Goal: Task Accomplishment & Management: Use online tool/utility

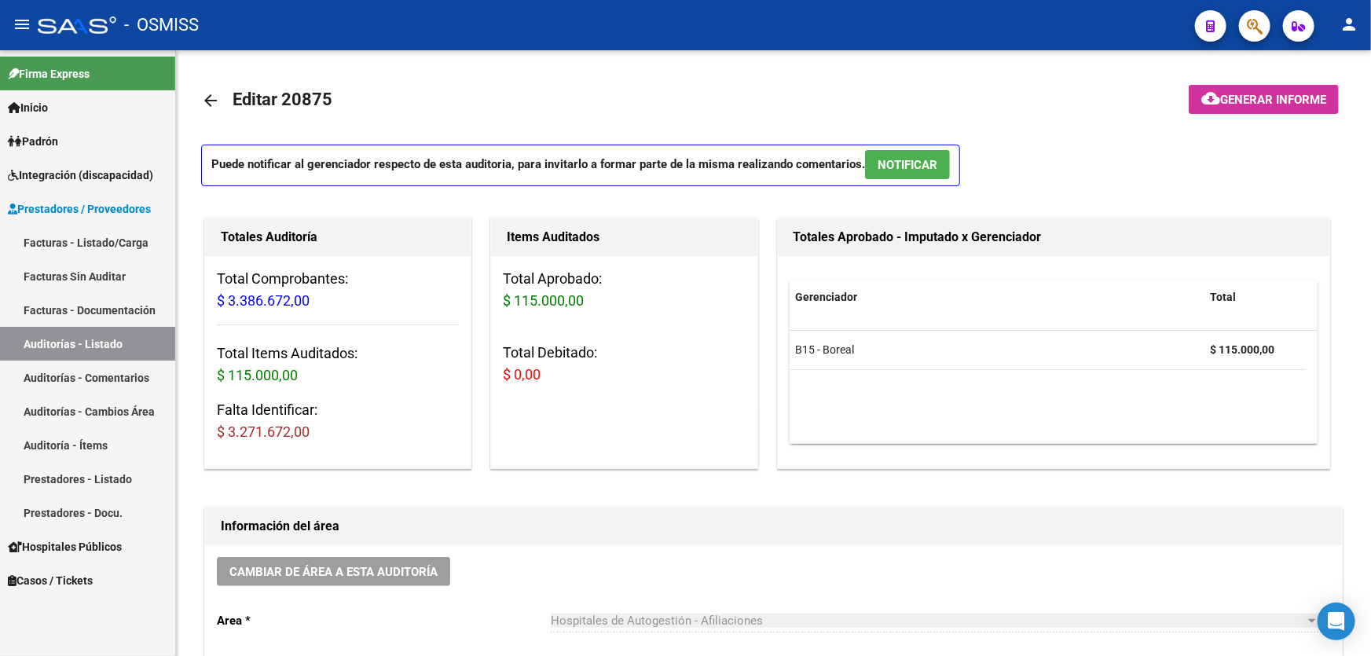
scroll to position [999, 0]
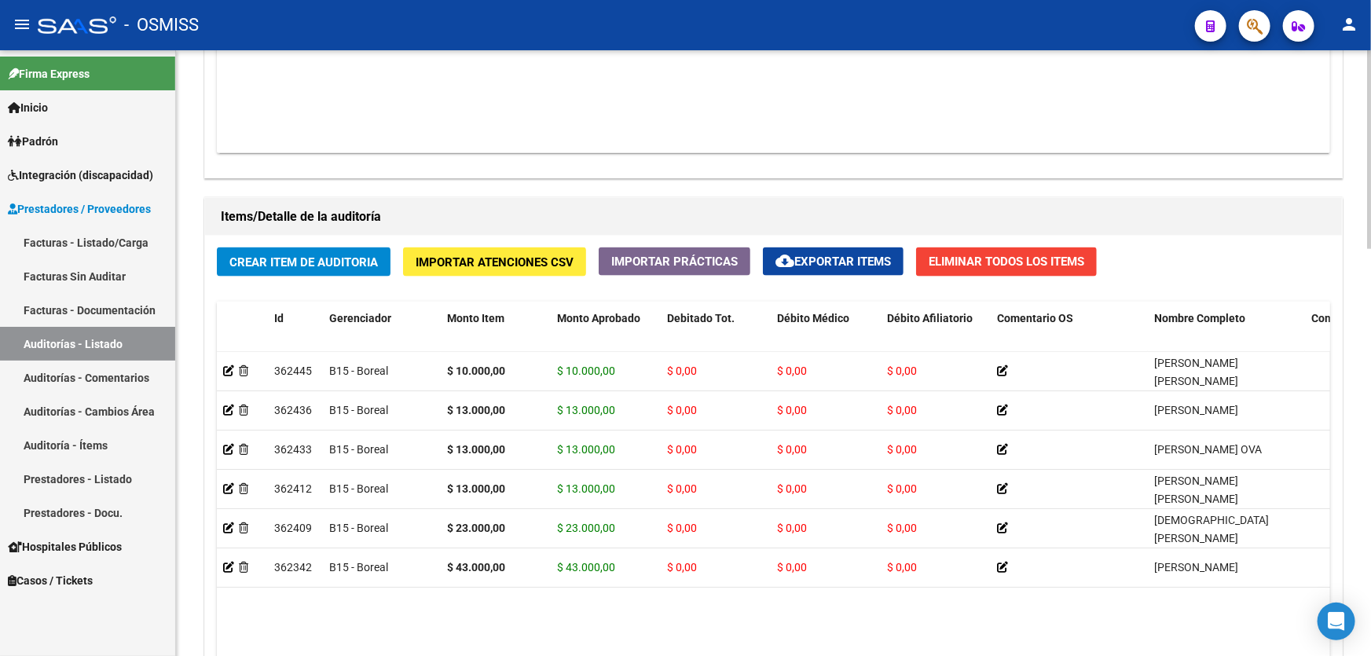
click at [755, 259] on div "Crear Item de Auditoria Importar Atenciones CSV Importar Prácticas cloud_downlo…" at bounding box center [773, 511] width 1137 height 550
click at [756, 258] on div "Crear Item de Auditoria Importar Atenciones CSV Importar Prácticas cloud_downlo…" at bounding box center [773, 511] width 1137 height 550
click at [754, 257] on div "Crear Item de Auditoria Importar Atenciones CSV Importar Prácticas cloud_downlo…" at bounding box center [773, 511] width 1137 height 550
click at [394, 259] on div "Crear Item de Auditoria Importar Atenciones CSV Importar Prácticas cloud_downlo…" at bounding box center [773, 511] width 1137 height 550
click at [595, 262] on div "Crear Item de Auditoria Importar Atenciones CSV Importar Prácticas cloud_downlo…" at bounding box center [773, 511] width 1137 height 550
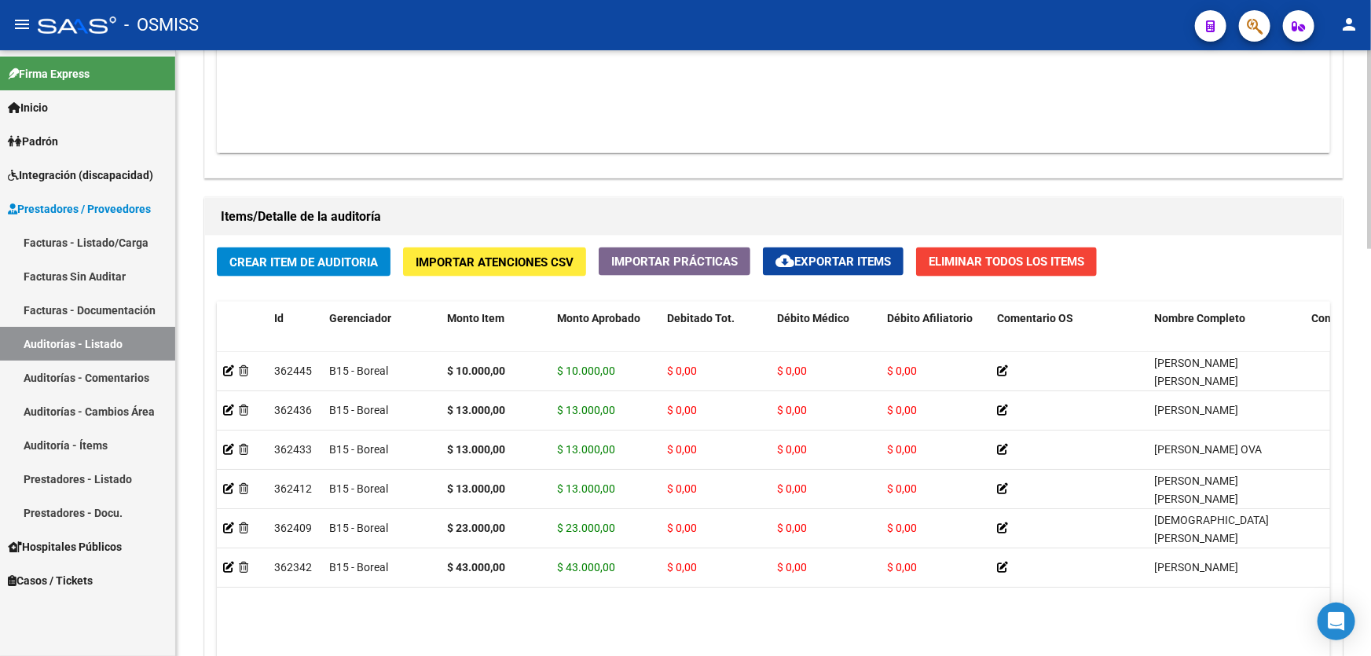
click at [595, 259] on div "Crear Item de Auditoria Importar Atenciones CSV Importar Prácticas cloud_downlo…" at bounding box center [773, 511] width 1137 height 550
click at [389, 599] on datatable-body "362445 B15 - Boreal $ 10.000,00 $ 10.000,00 $ 0,00 $ 0,00 $ 0,00 [PERSON_NAME] …" at bounding box center [773, 537] width 1113 height 370
click at [604, 180] on div "Información del área Cambiar de área a esta auditoría Area * Hospitales de Auto…" at bounding box center [773, 166] width 1144 height 1349
click at [1084, 165] on div "Agregar Comprobante cloud_download Exportar Comprobantes ID CAE Razon Social CP…" at bounding box center [773, 15] width 1137 height 326
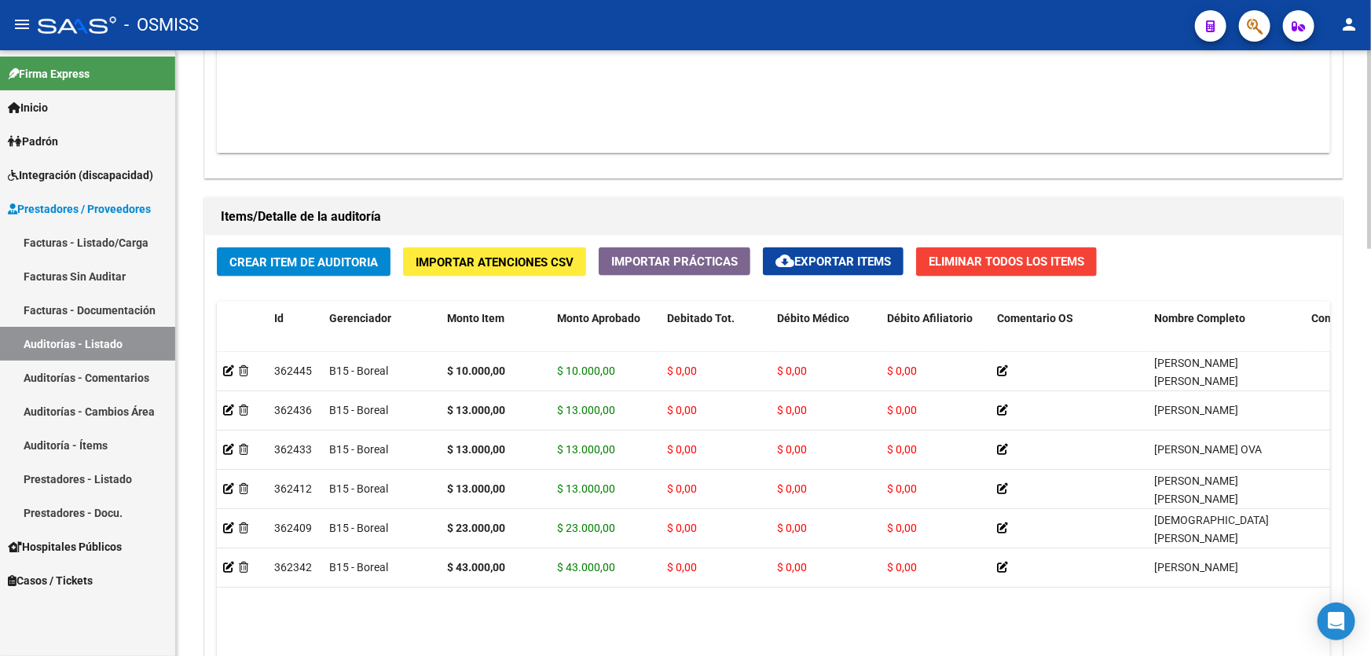
click at [1084, 165] on div "Agregar Comprobante cloud_download Exportar Comprobantes ID CAE Razon Social CP…" at bounding box center [773, 15] width 1137 height 326
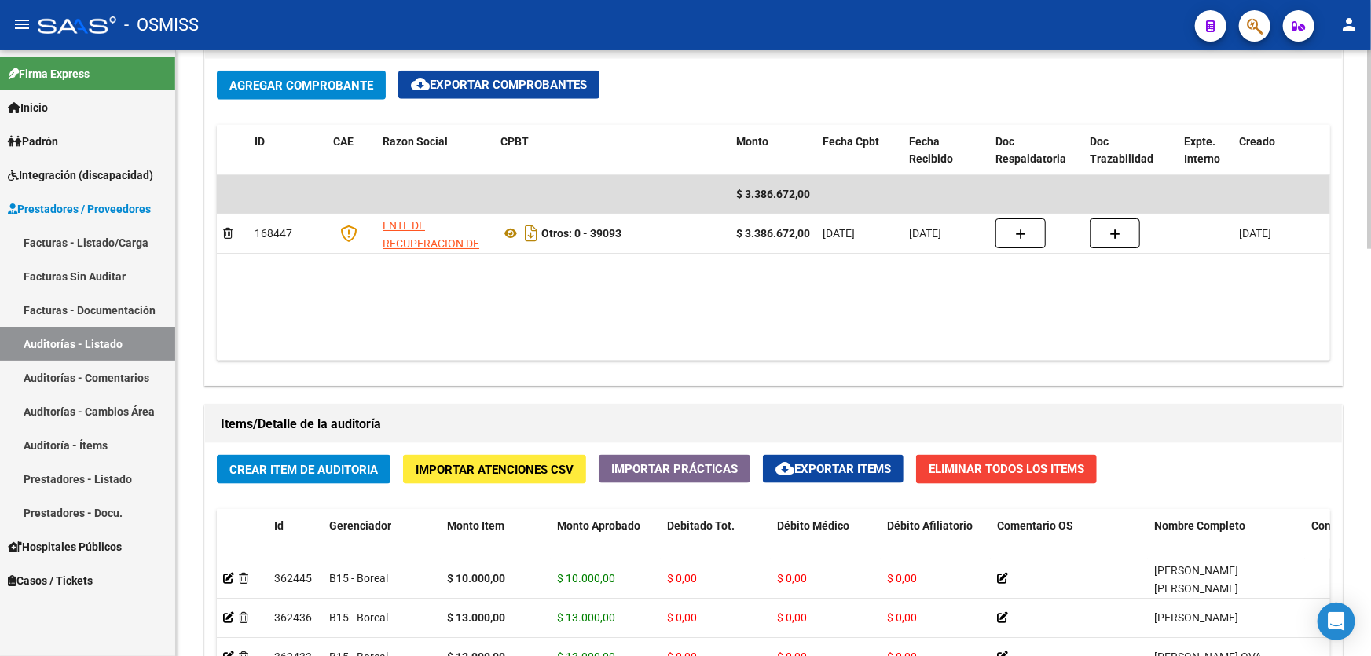
scroll to position [785, 0]
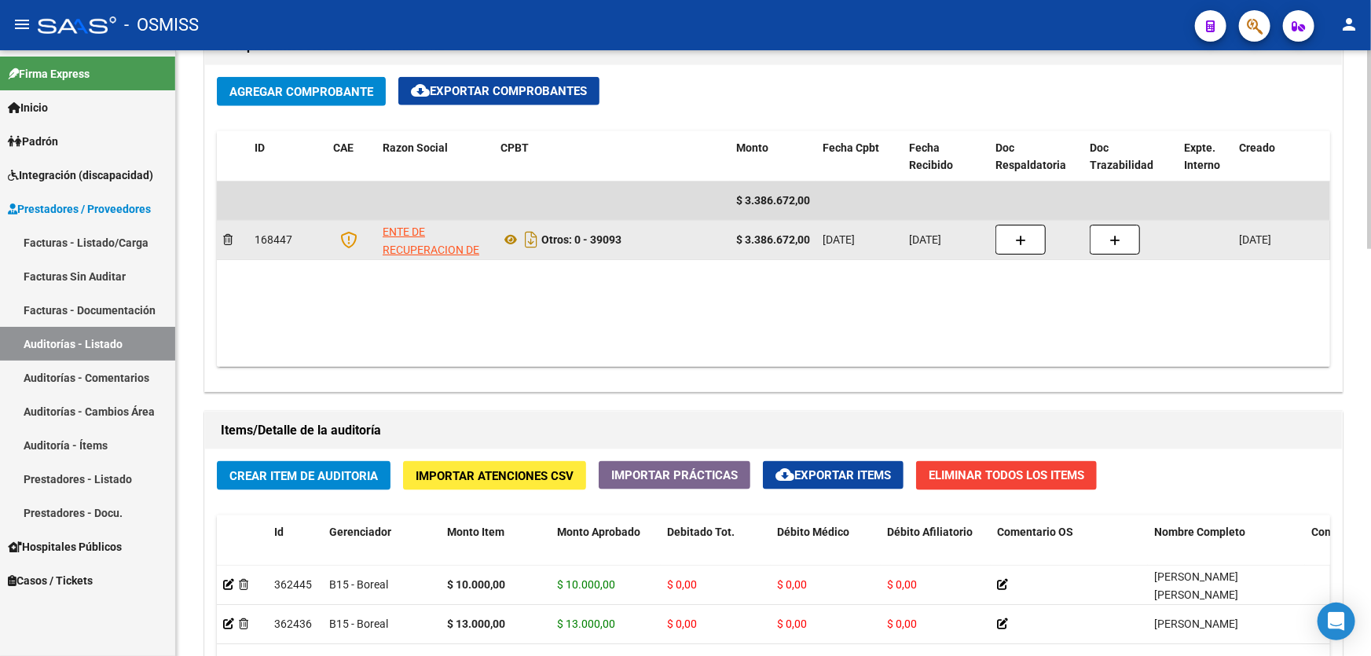
click at [690, 240] on div "Otros: 0 - 39093" at bounding box center [611, 239] width 223 height 25
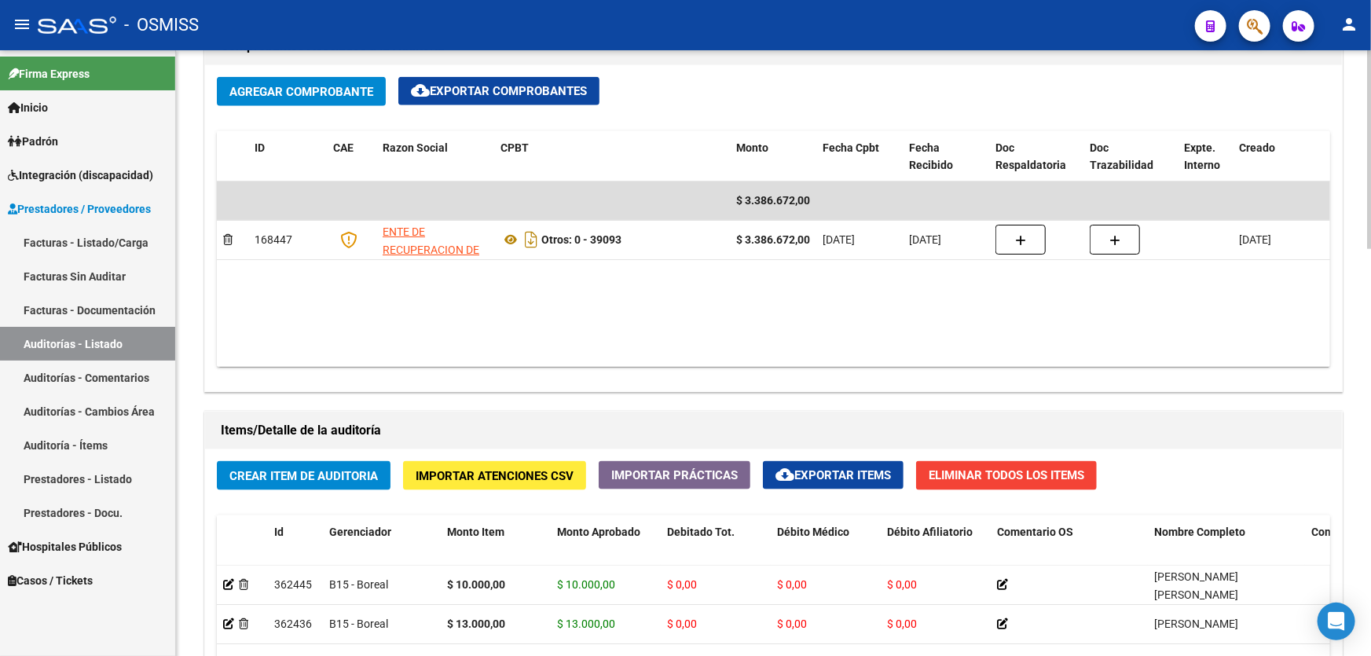
click at [672, 316] on datatable-body "$ 3.386.672,00 168447 ENTE DE RECUPERACION DE FONDOS PARA EL FORTALECIMIENTO DE…" at bounding box center [773, 273] width 1113 height 185
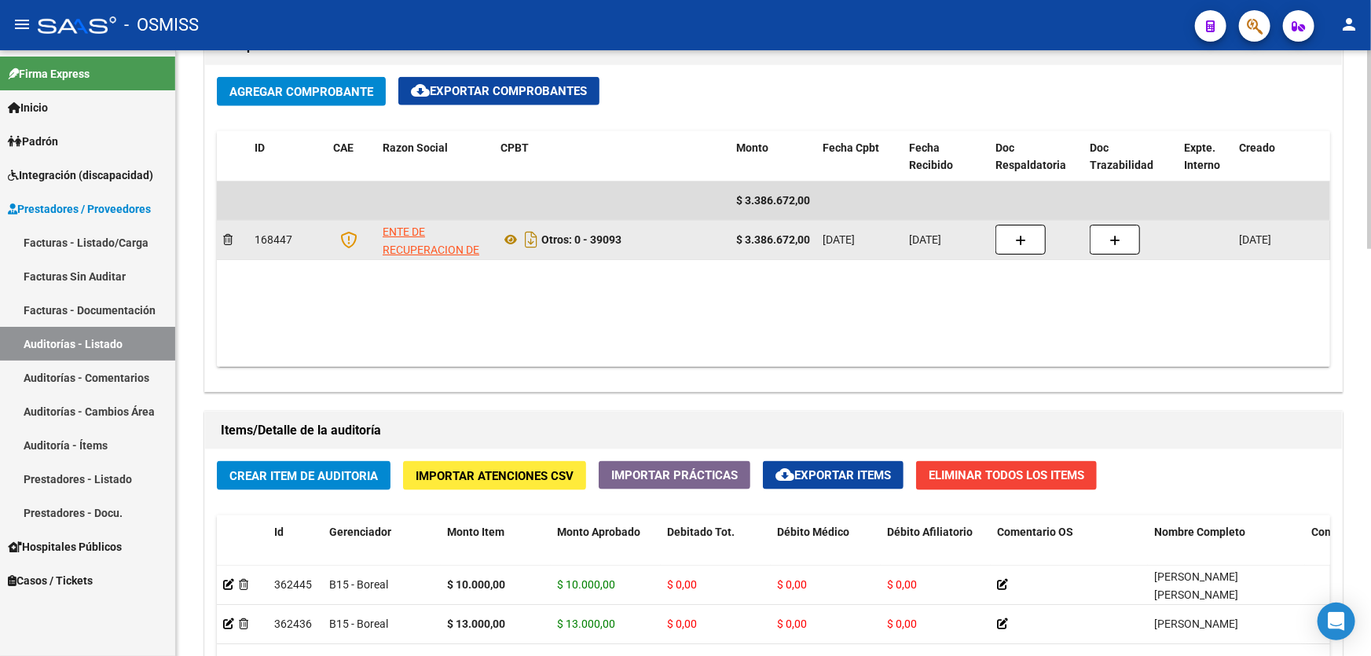
click at [675, 237] on div "Otros: 0 - 39093" at bounding box center [611, 239] width 223 height 25
